Goal: Information Seeking & Learning: Learn about a topic

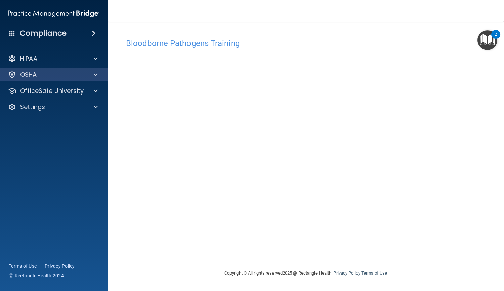
click at [79, 79] on div "OSHA" at bounding box center [54, 74] width 108 height 13
click at [95, 76] on span at bounding box center [96, 75] width 4 height 8
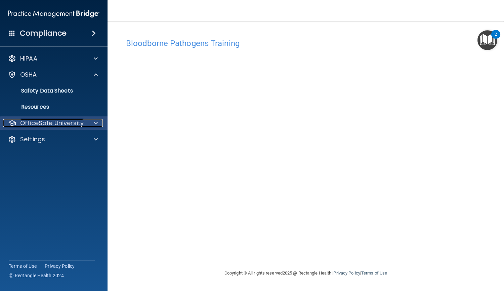
click at [72, 123] on p "OfficeSafe University" at bounding box center [51, 123] width 63 height 8
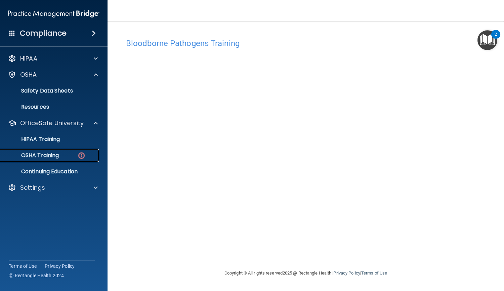
click at [82, 156] on img at bounding box center [81, 155] width 8 height 8
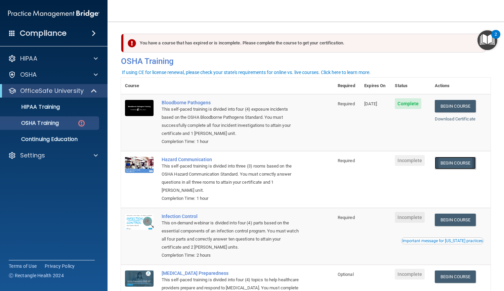
click at [452, 167] on link "Begin Course" at bounding box center [455, 163] width 41 height 12
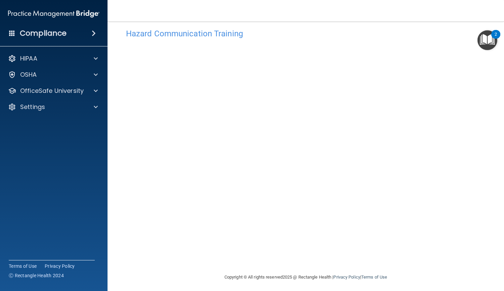
scroll to position [12, 0]
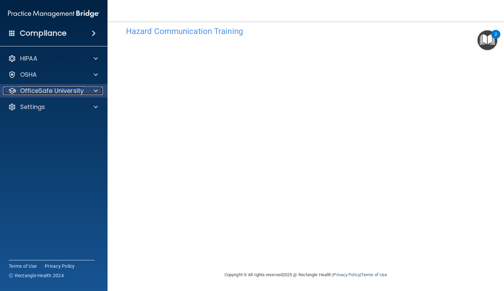
click at [87, 91] on div at bounding box center [94, 91] width 17 height 8
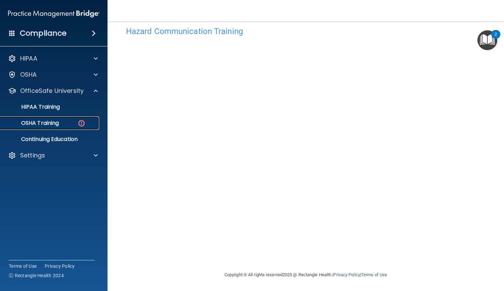
click at [85, 121] on img at bounding box center [81, 123] width 8 height 8
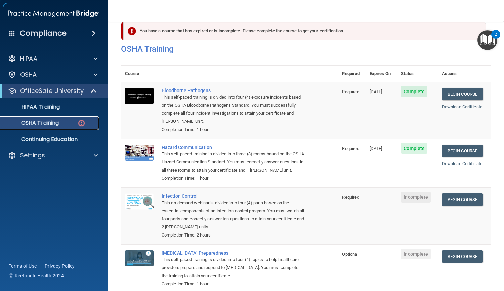
scroll to position [59, 0]
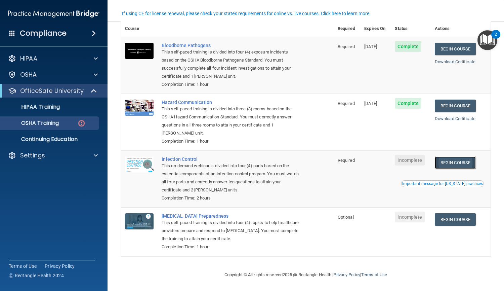
click at [446, 160] on link "Begin Course" at bounding box center [455, 162] width 41 height 12
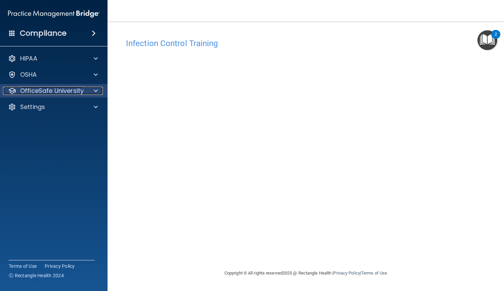
click at [91, 90] on div at bounding box center [94, 91] width 17 height 8
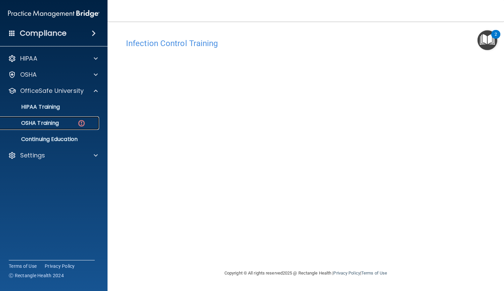
click at [67, 119] on link "OSHA Training" at bounding box center [46, 122] width 106 height 13
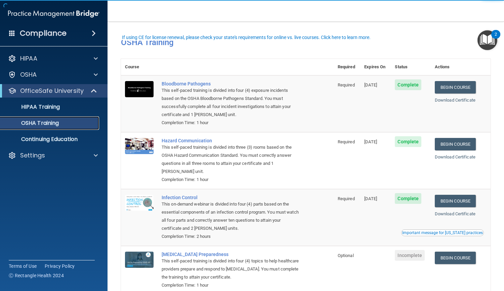
scroll to position [40, 0]
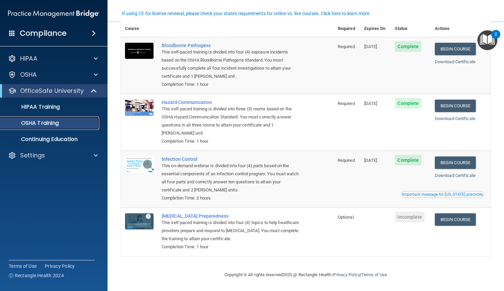
click at [55, 123] on p "OSHA Training" at bounding box center [31, 123] width 54 height 7
click at [75, 107] on div "HIPAA Training" at bounding box center [50, 106] width 92 height 7
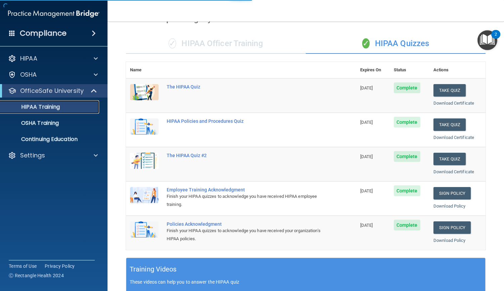
scroll to position [215, 0]
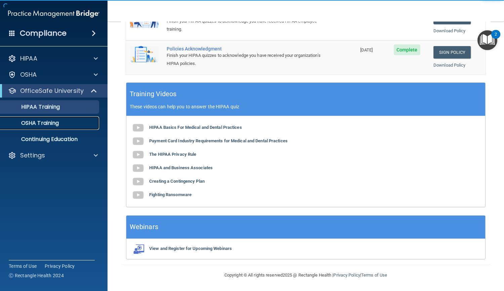
click at [75, 127] on link "OSHA Training" at bounding box center [46, 122] width 106 height 13
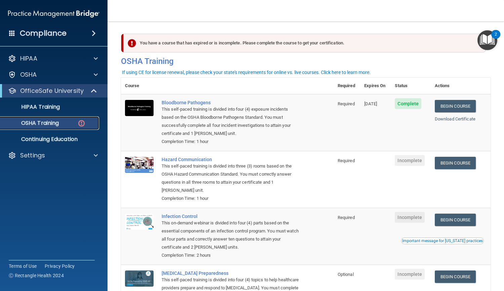
click at [62, 125] on div "OSHA Training" at bounding box center [50, 123] width 92 height 7
click at [46, 101] on link "HIPAA Training" at bounding box center [46, 106] width 106 height 13
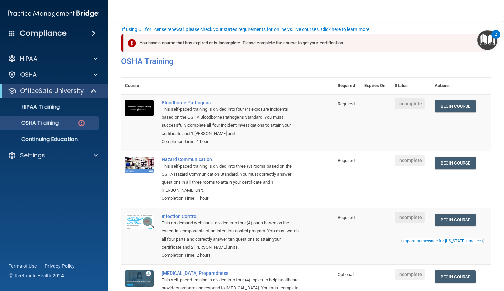
scroll to position [43, 0]
